Goal: Find contact information: Find contact information

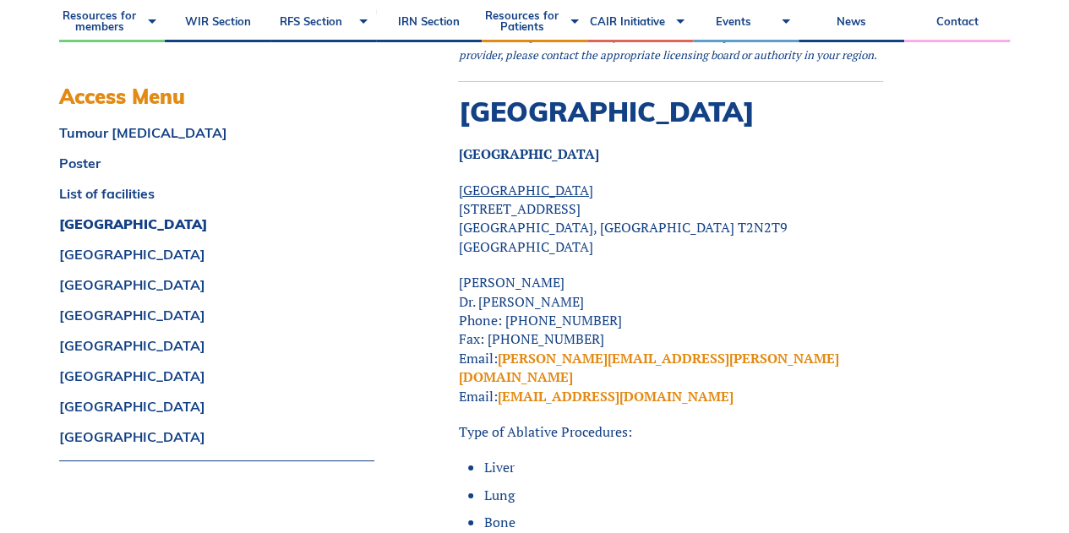
scroll to position [2957, 0]
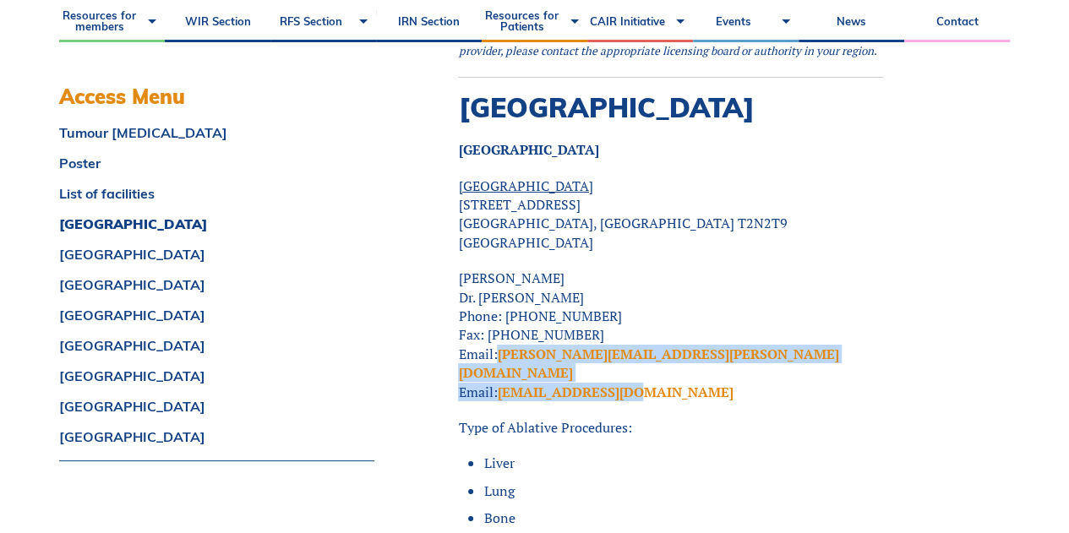
drag, startPoint x: 660, startPoint y: 314, endPoint x: 493, endPoint y: 295, distance: 167.6
click at [493, 295] on p "[PERSON_NAME] Dr. [PERSON_NAME] Phone: [PHONE_NUMBER] Fax: [PHONE_NUMBER] Email…" at bounding box center [670, 335] width 425 height 133
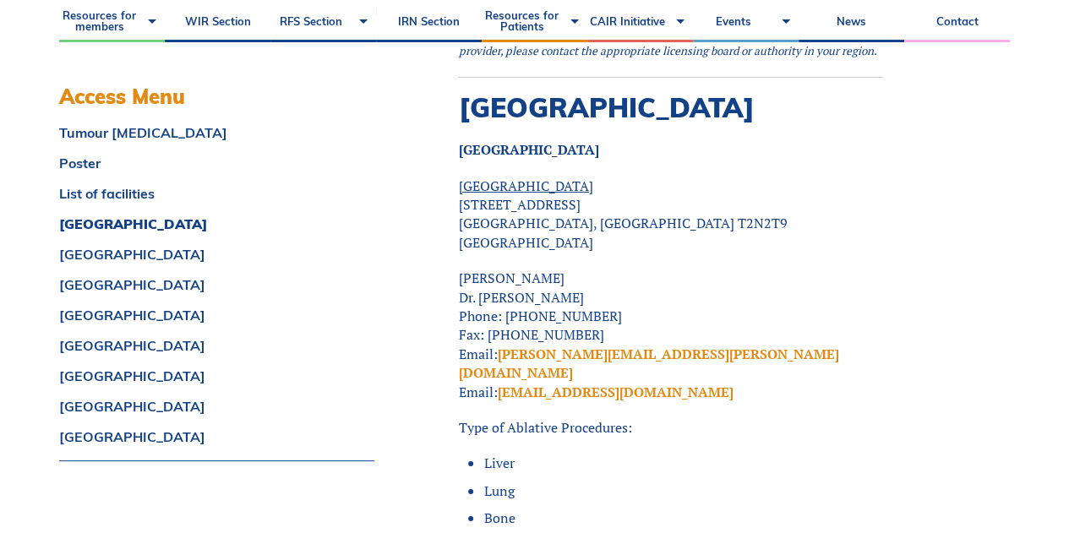
click at [593, 454] on li "Liver" at bounding box center [683, 463] width 400 height 19
drag, startPoint x: 602, startPoint y: 223, endPoint x: 563, endPoint y: 227, distance: 39.9
click at [563, 269] on p "[PERSON_NAME] Dr. [PERSON_NAME] Phone: [PHONE_NUMBER] Fax: [PHONE_NUMBER] Email…" at bounding box center [670, 335] width 425 height 133
click at [853, 269] on p "[PERSON_NAME] Dr. [PERSON_NAME] Phone: [PHONE_NUMBER] Fax: [PHONE_NUMBER] Email…" at bounding box center [670, 335] width 425 height 133
drag, startPoint x: 524, startPoint y: 222, endPoint x: 858, endPoint y: 300, distance: 343.5
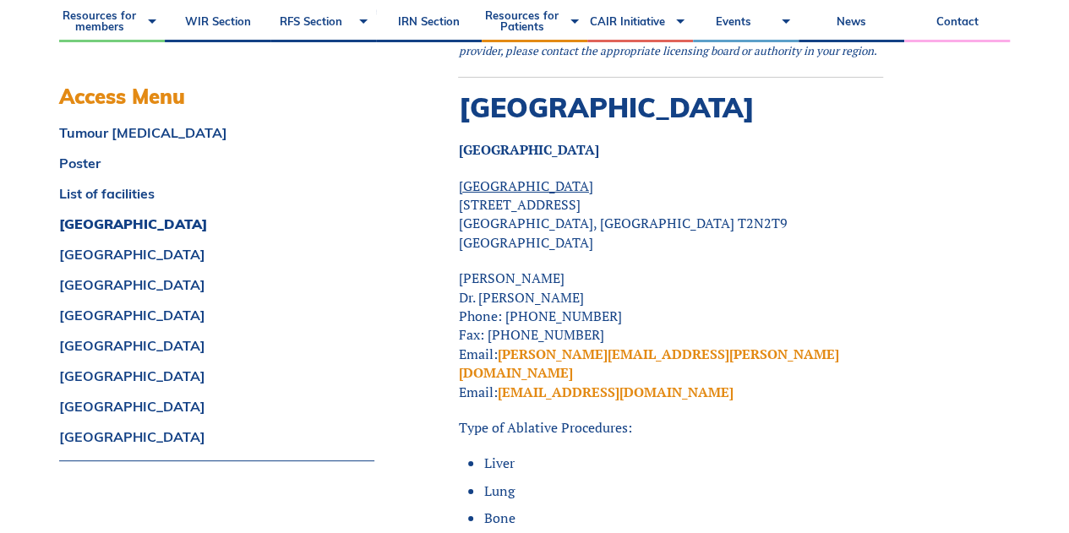
click at [607, 269] on p "[PERSON_NAME] Dr. [PERSON_NAME] Phone: [PHONE_NUMBER] Fax: [PHONE_NUMBER] Email…" at bounding box center [670, 335] width 425 height 133
click at [781, 269] on p "[PERSON_NAME] Dr. [PERSON_NAME] Phone: [PHONE_NUMBER] Fax: [PHONE_NUMBER] Email…" at bounding box center [670, 335] width 425 height 133
drag, startPoint x: 608, startPoint y: 222, endPoint x: 523, endPoint y: 227, distance: 85.5
click at [523, 269] on p "[PERSON_NAME] Dr. [PERSON_NAME] Phone: [PHONE_NUMBER] Fax: [PHONE_NUMBER] Email…" at bounding box center [670, 335] width 425 height 133
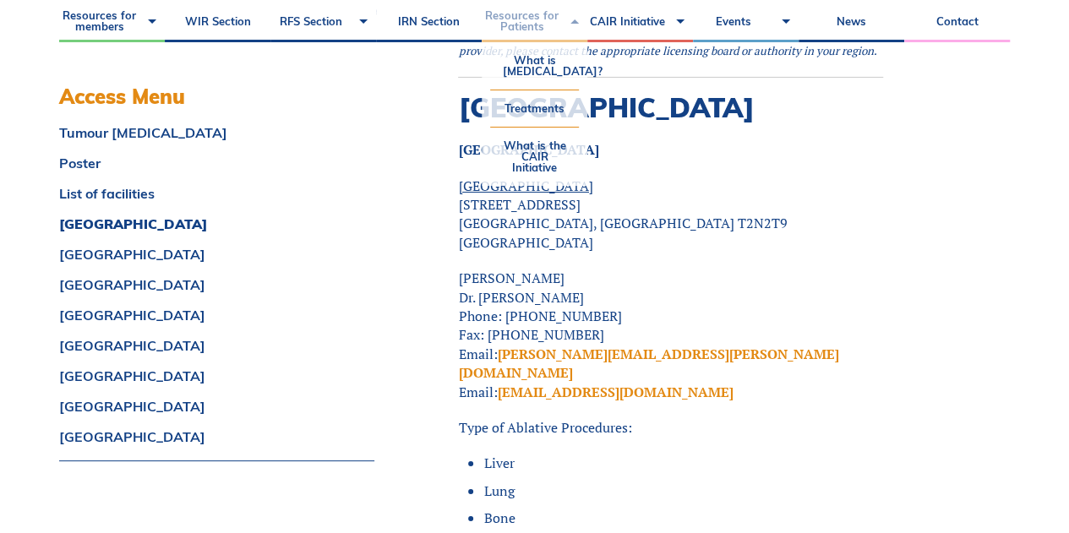
copy p "[PERSON_NAME]"
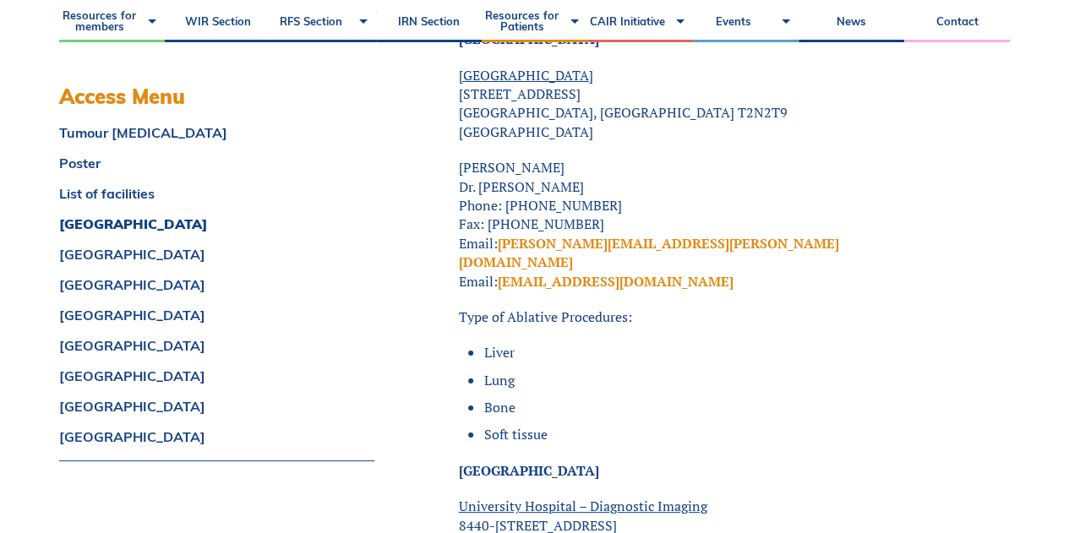
scroll to position [3042, 0]
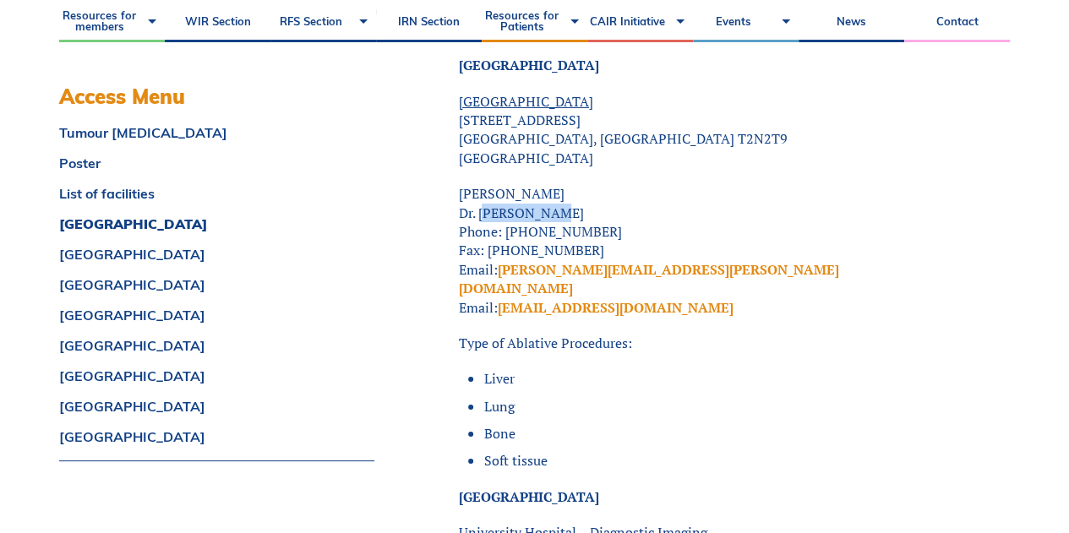
drag, startPoint x: 547, startPoint y: 158, endPoint x: 479, endPoint y: 160, distance: 68.5
click at [479, 184] on p "[PERSON_NAME] Dr. [PERSON_NAME] Phone: [PHONE_NUMBER] Fax: [PHONE_NUMBER] Email…" at bounding box center [670, 250] width 425 height 133
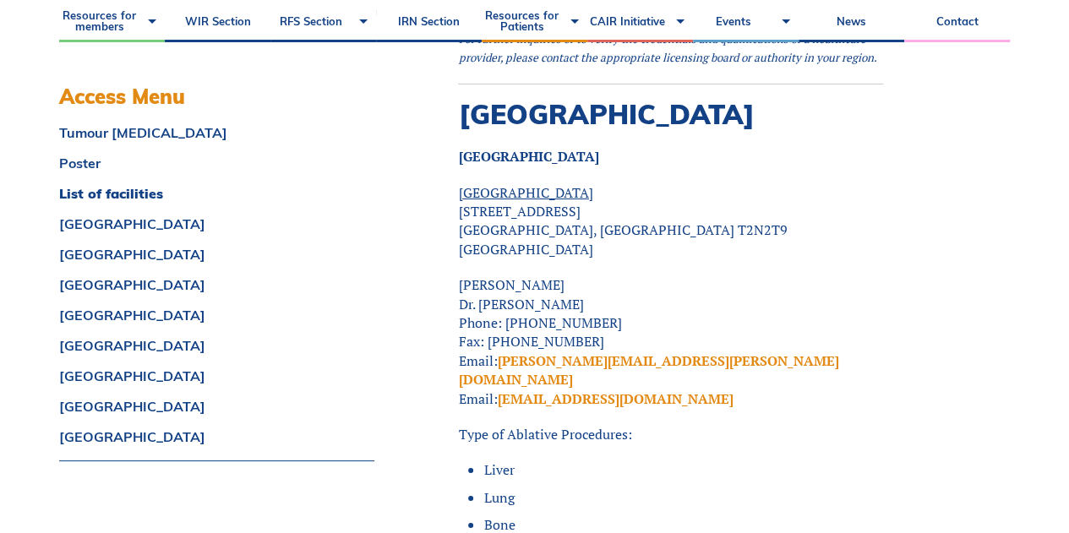
scroll to position [3030, 0]
